Goal: Information Seeking & Learning: Learn about a topic

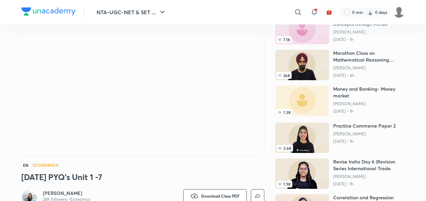
scroll to position [52, 0]
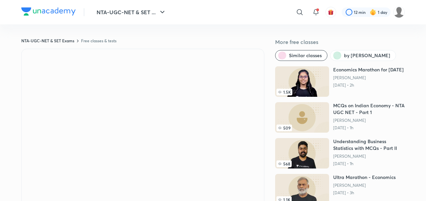
scroll to position [34, 0]
